Goal: Information Seeking & Learning: Learn about a topic

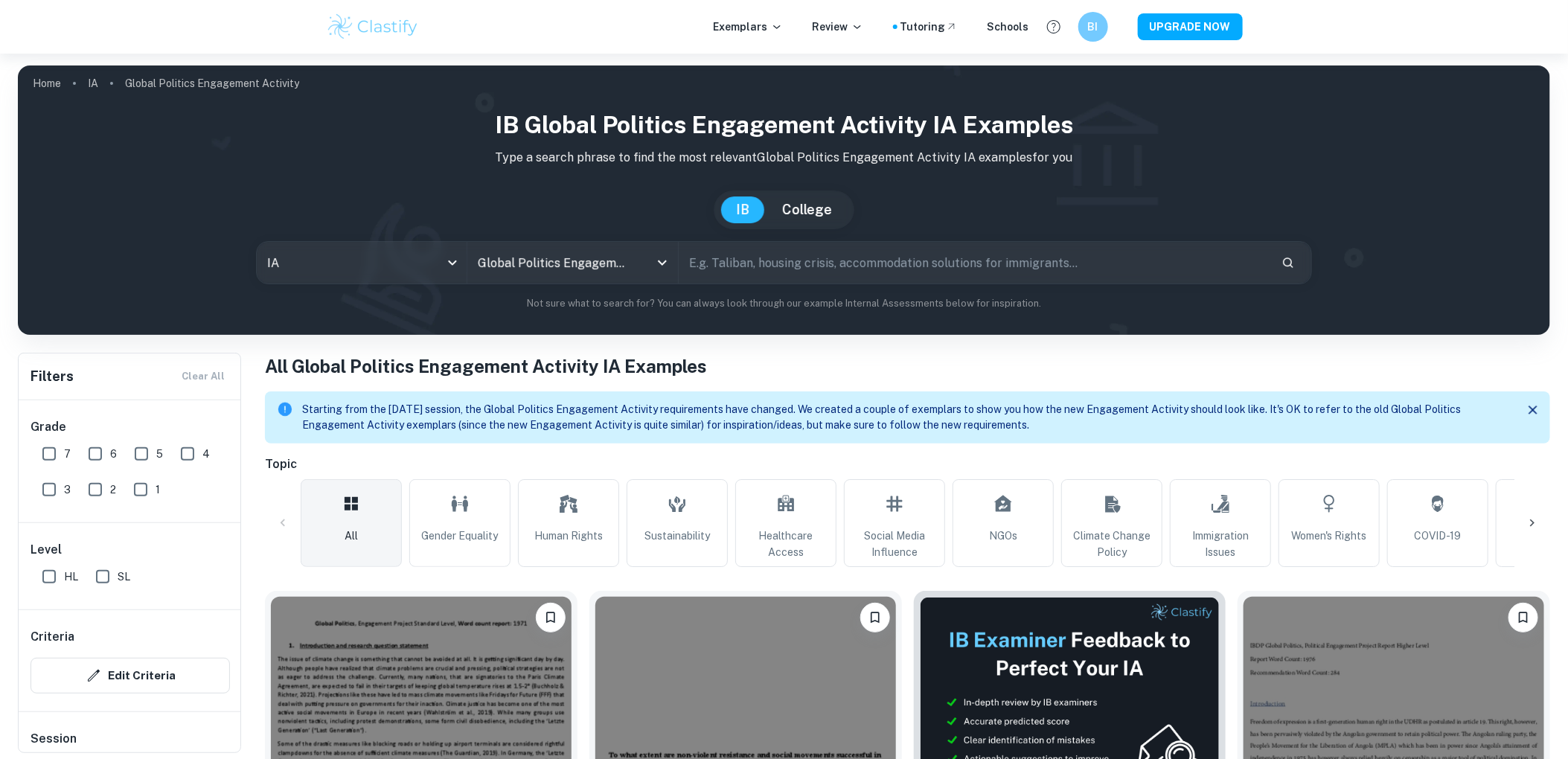
click at [789, 260] on input "text" at bounding box center [974, 263] width 591 height 42
type input "protest restrictions"
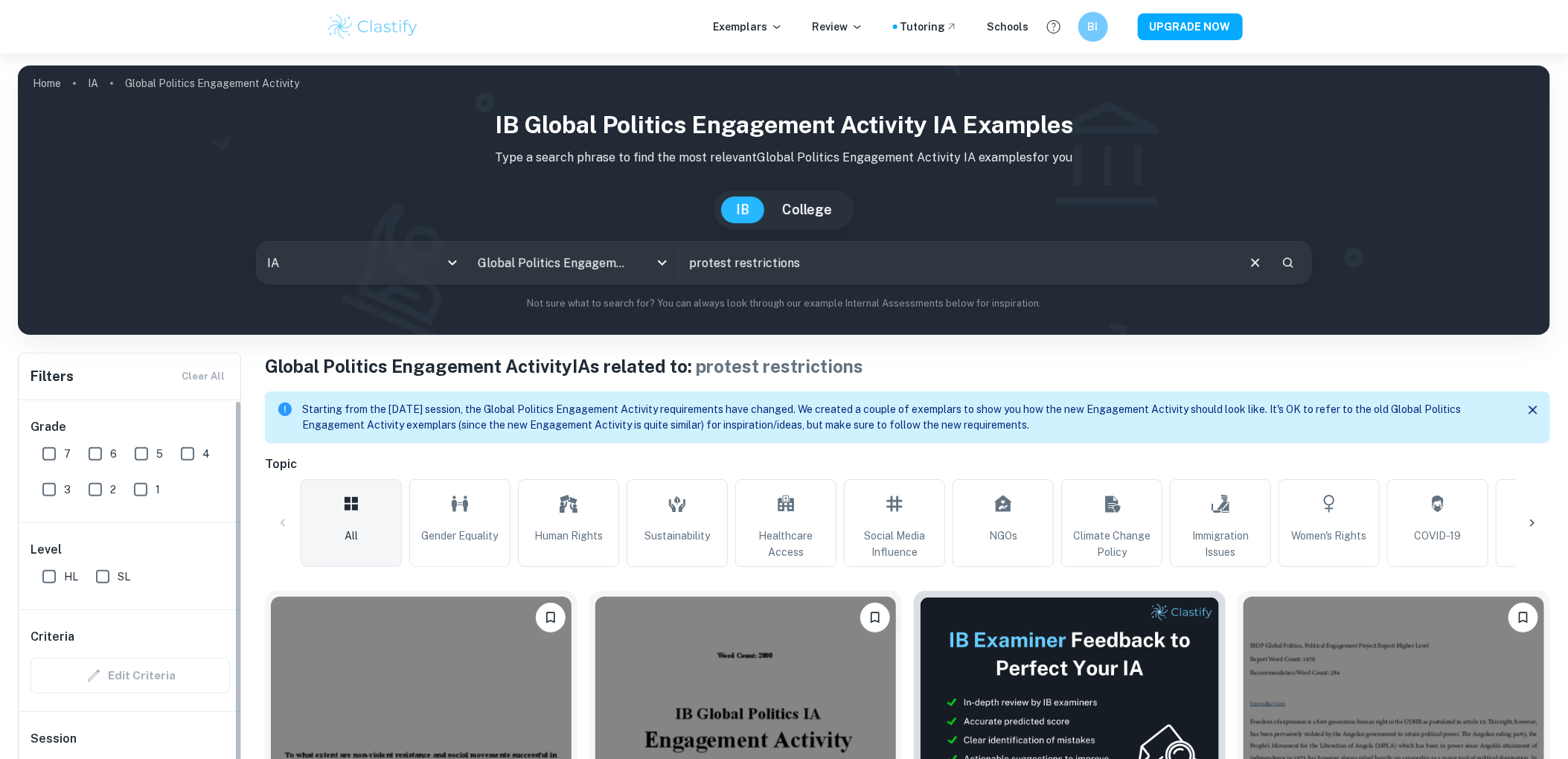
scroll to position [268, 0]
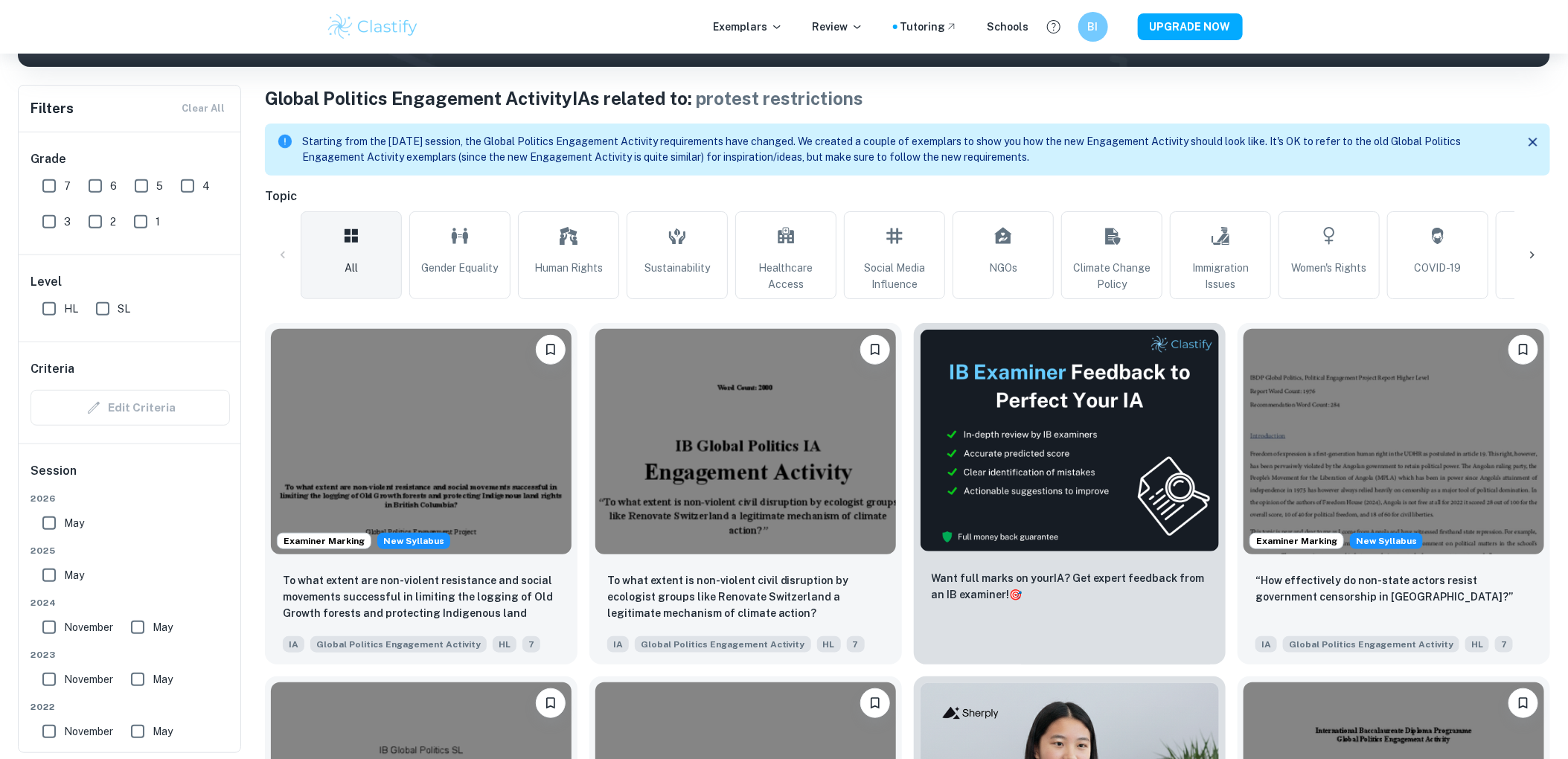
click at [55, 189] on input "7" at bounding box center [49, 185] width 29 height 29
checkbox input "true"
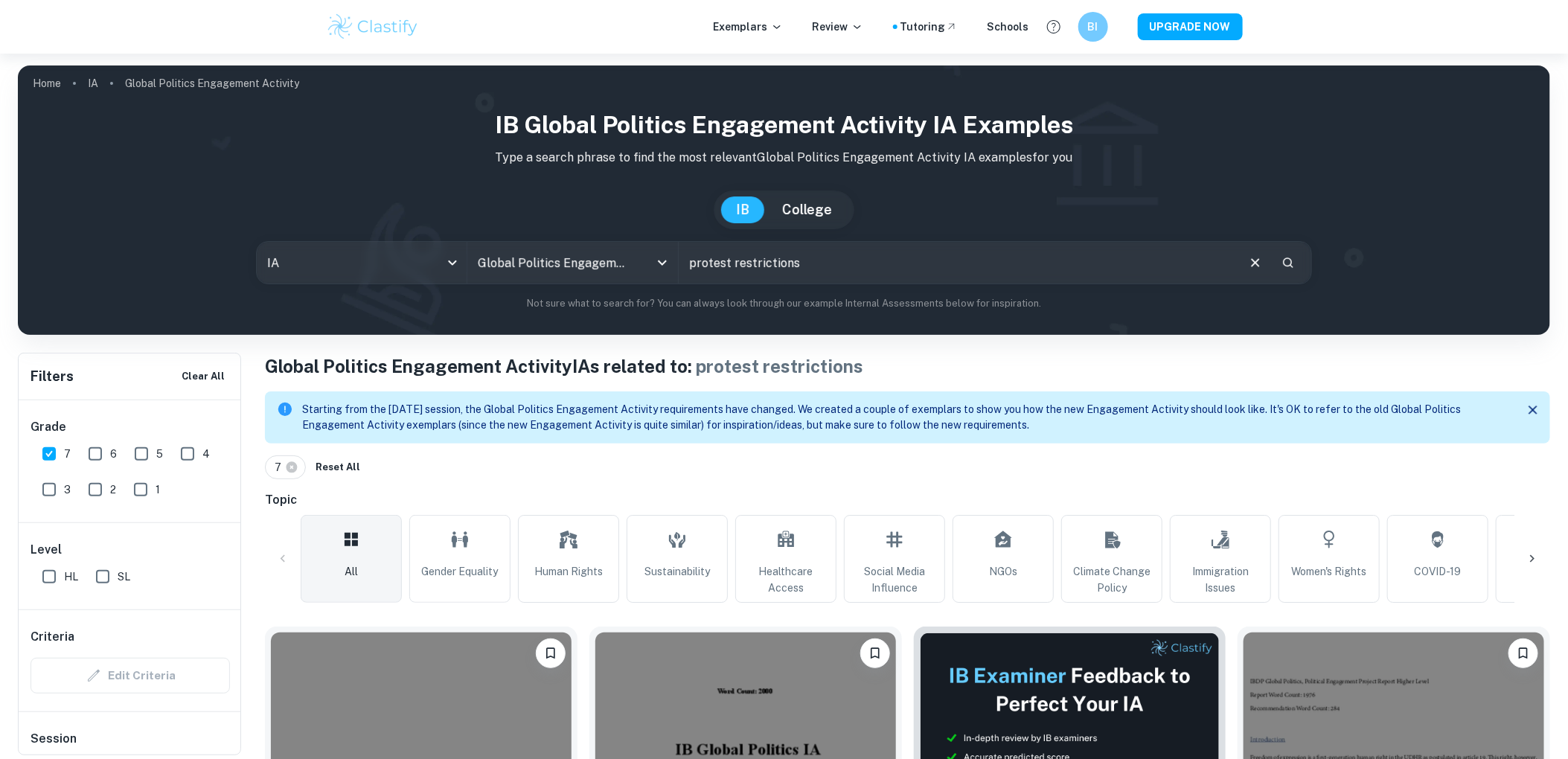
scroll to position [372, 0]
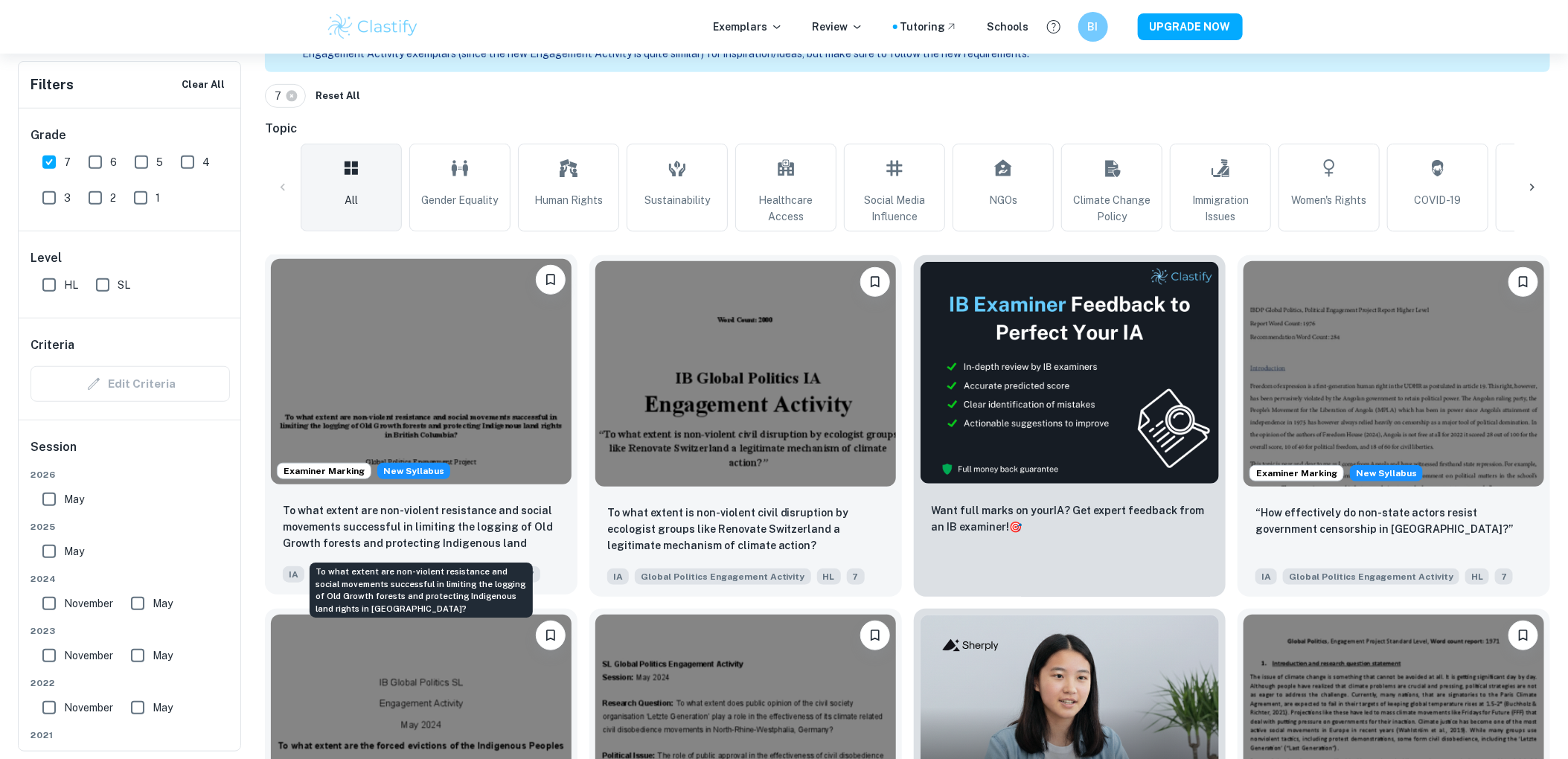
click at [511, 520] on p "To what extent are non-violent resistance and social movements successful in li…" at bounding box center [421, 528] width 277 height 50
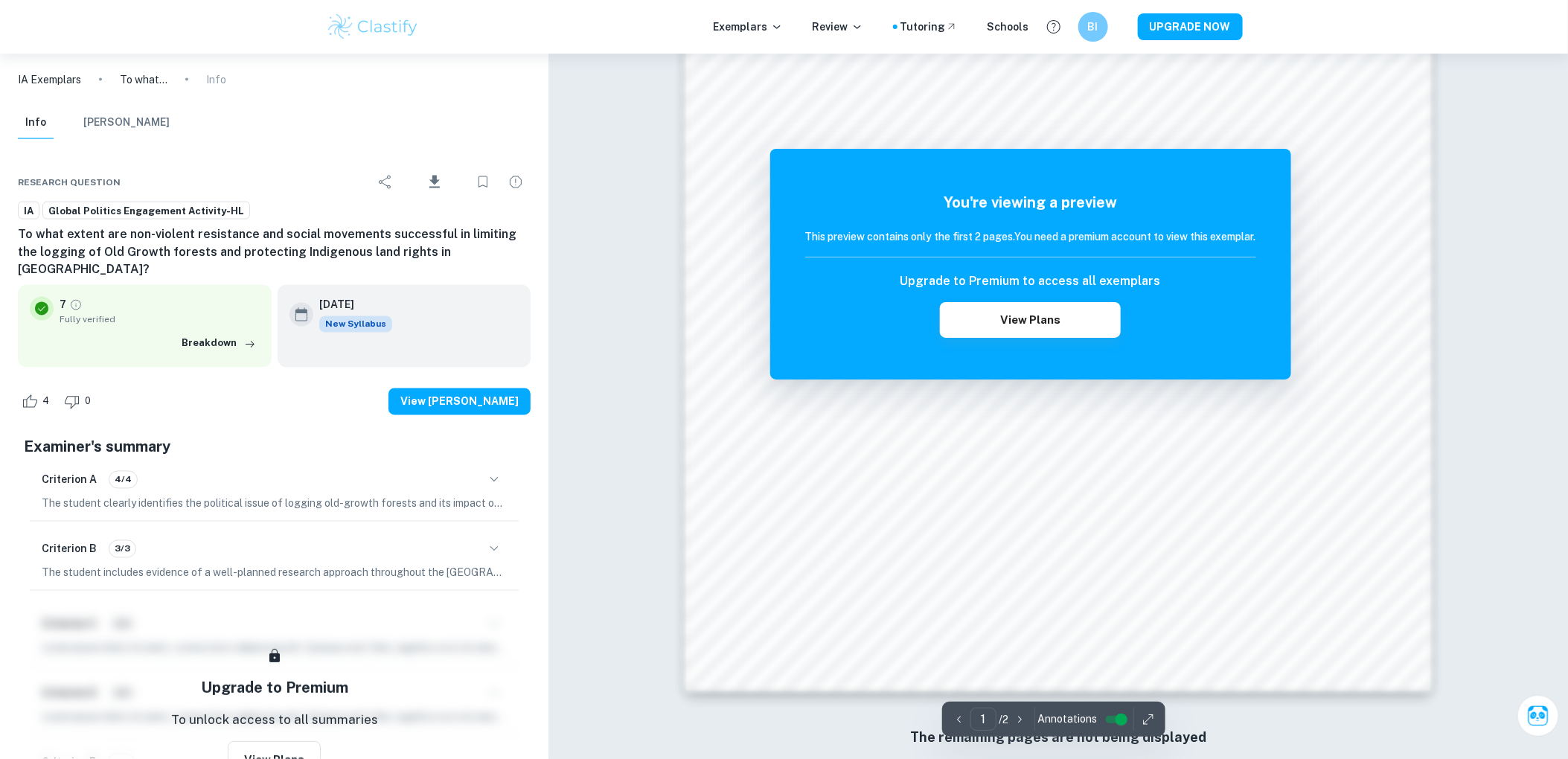
scroll to position [1345, 0]
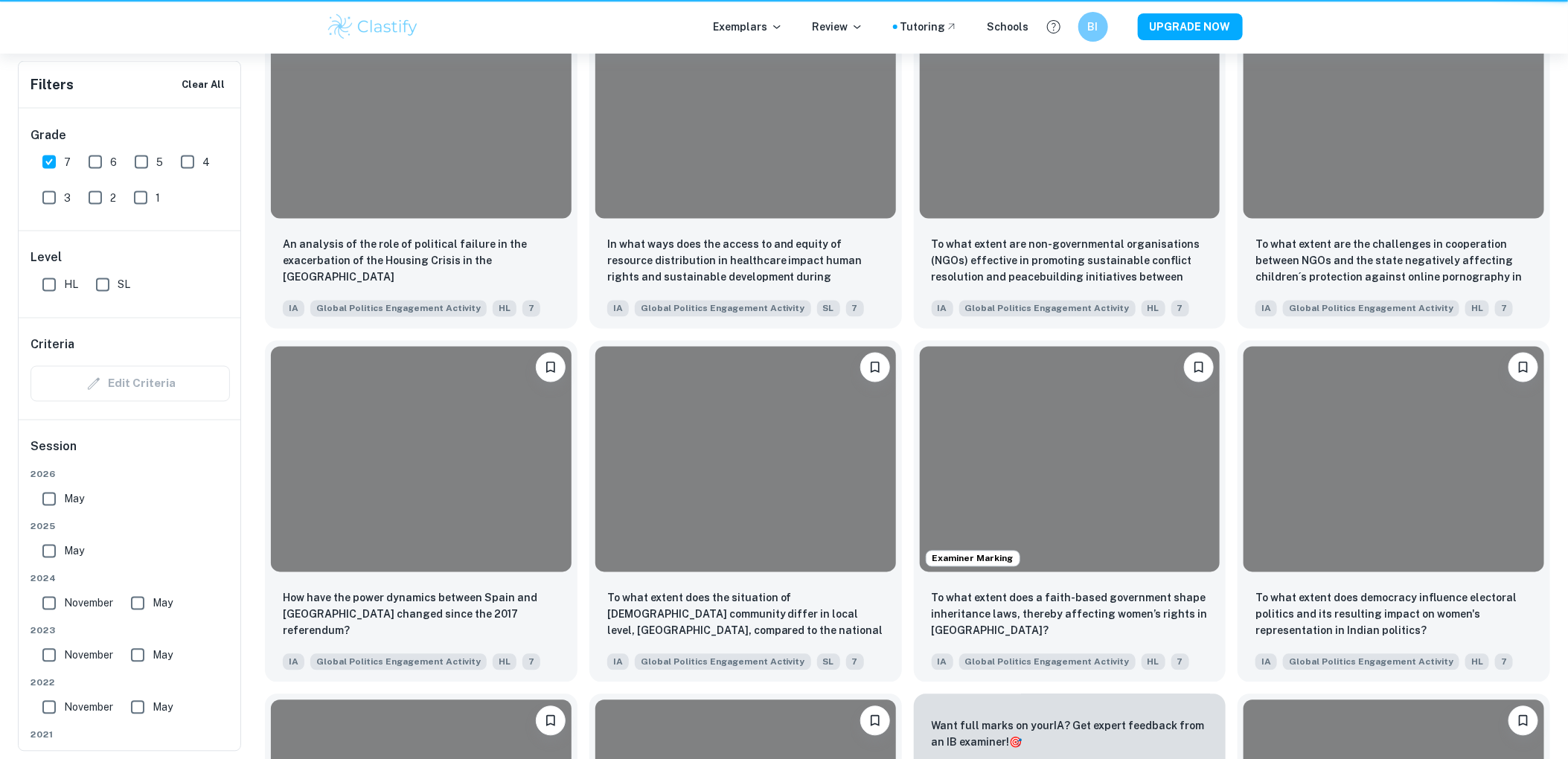
scroll to position [372, 0]
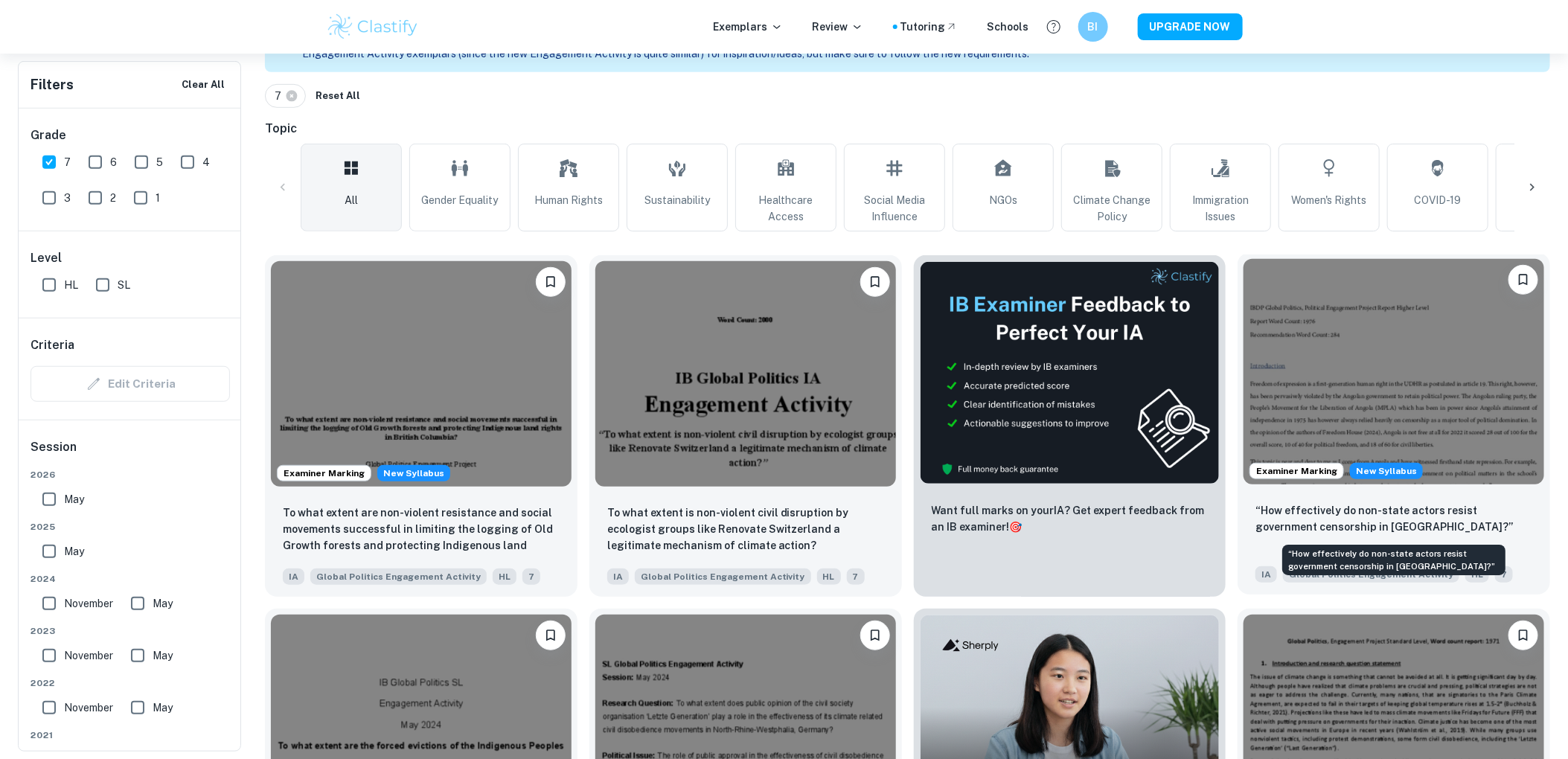
click at [1413, 512] on p "“How effectively do non-state actors resist government censorship in [GEOGRAPHI…" at bounding box center [1394, 518] width 277 height 33
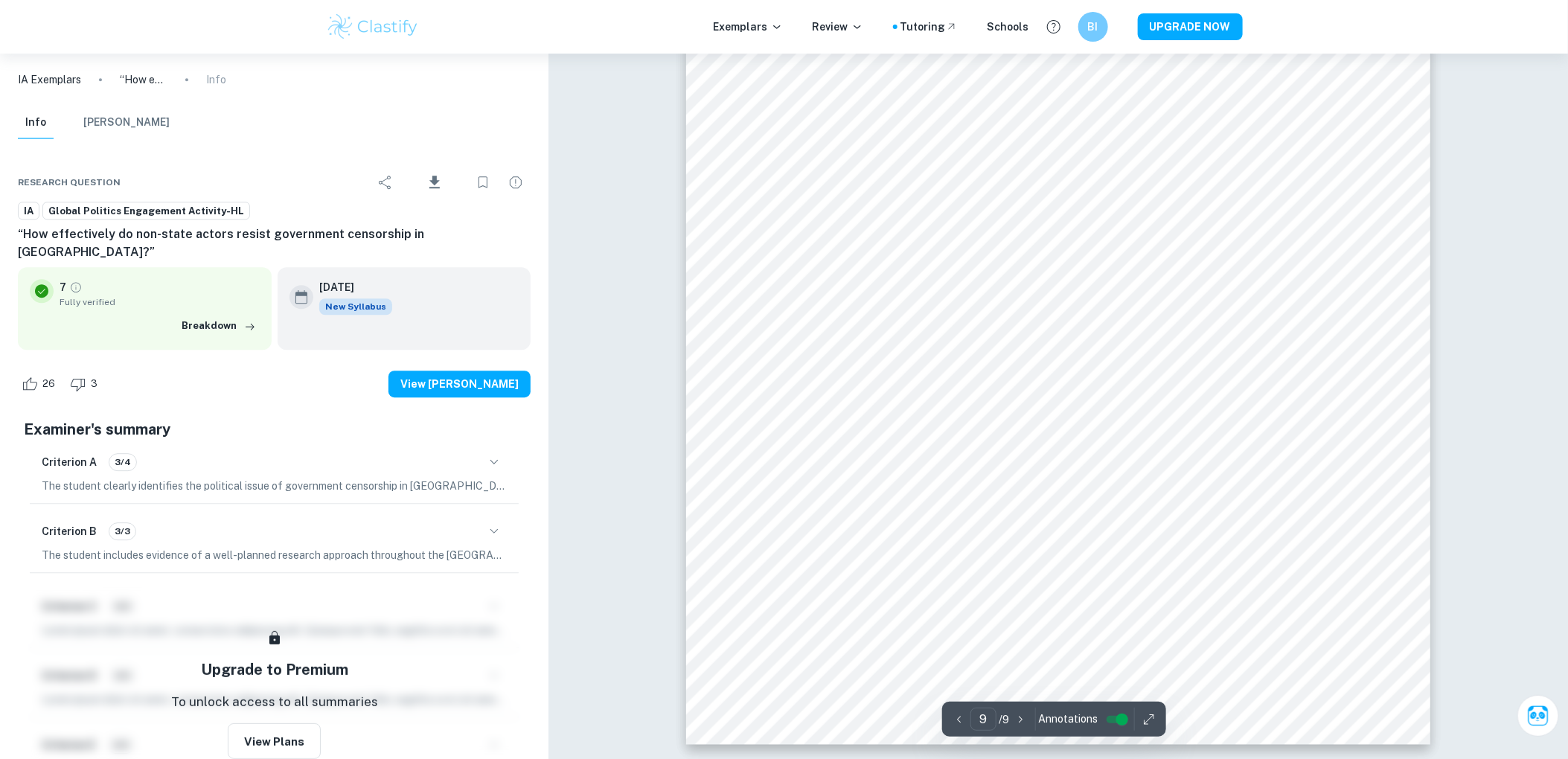
scroll to position [8406, 0]
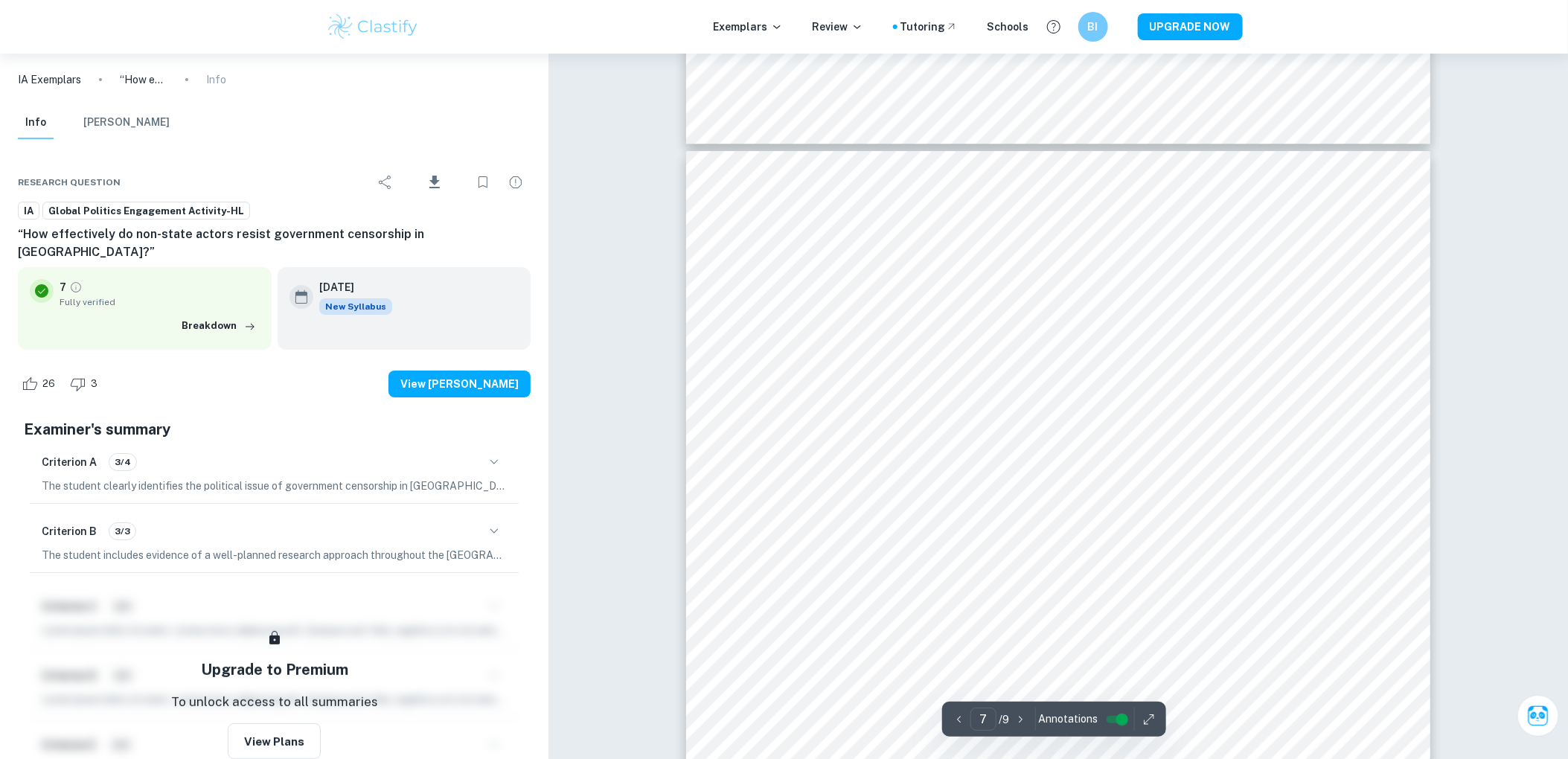
type input "6"
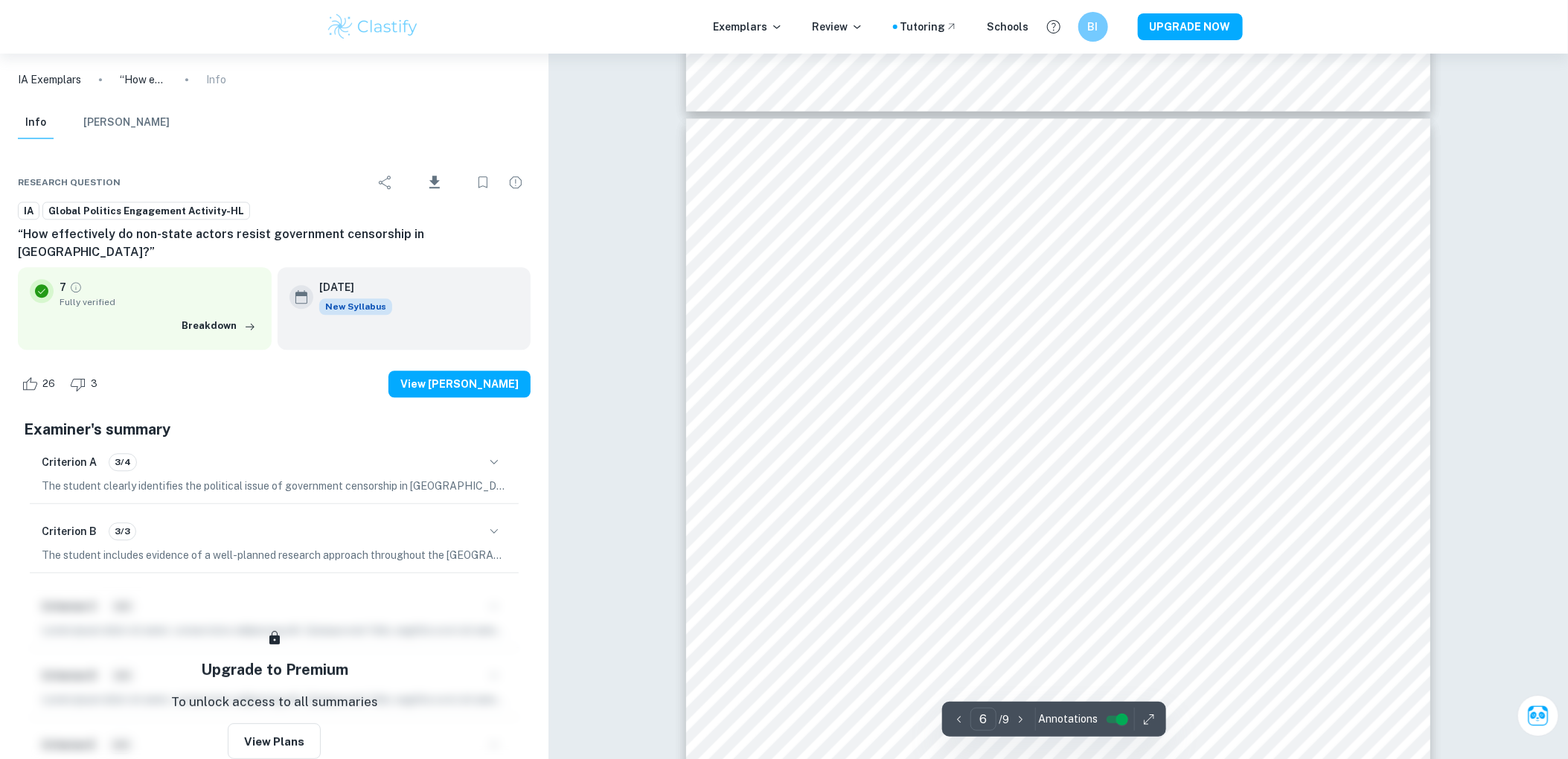
scroll to position [4957, 0]
